Goal: Communication & Community: Answer question/provide support

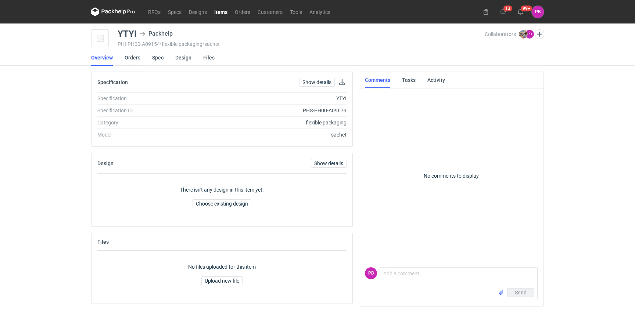
click at [135, 59] on link "Orders" at bounding box center [133, 58] width 16 height 16
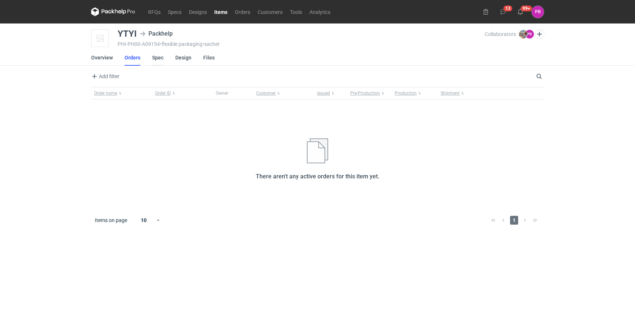
click at [156, 59] on link "Spec" at bounding box center [157, 58] width 11 height 16
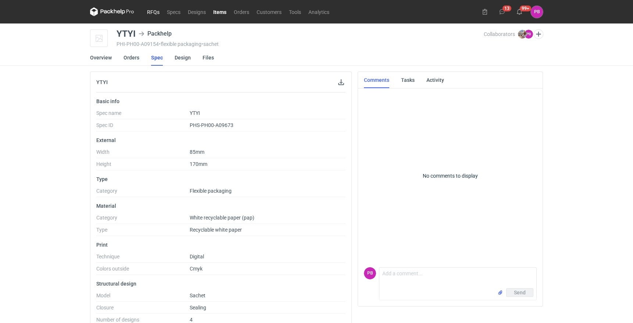
click at [153, 14] on link "RFQs" at bounding box center [153, 11] width 20 height 9
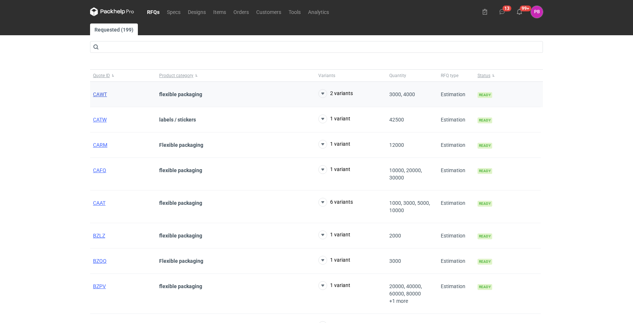
click at [101, 94] on span "CAWT" at bounding box center [100, 94] width 14 height 6
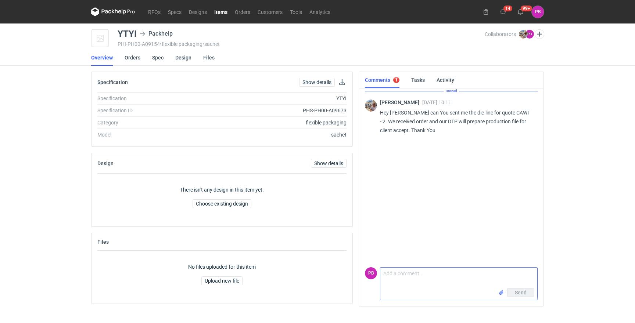
click at [444, 285] on textarea "Comment message" at bounding box center [458, 278] width 157 height 21
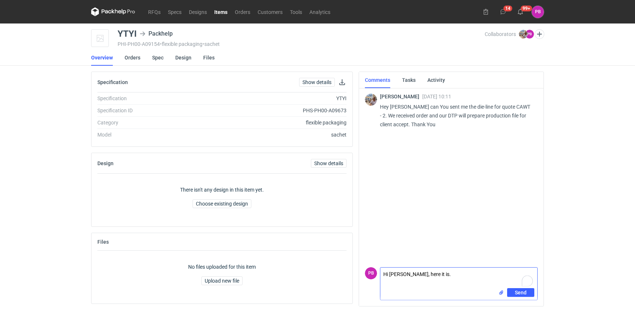
type textarea "Hi Michal, here it is."
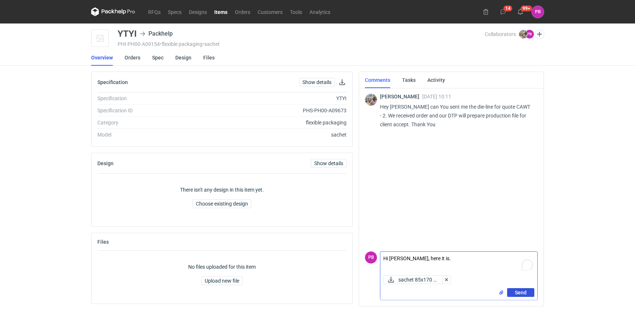
click at [526, 292] on span "Send" at bounding box center [521, 292] width 12 height 5
